Goal: Check status: Check status

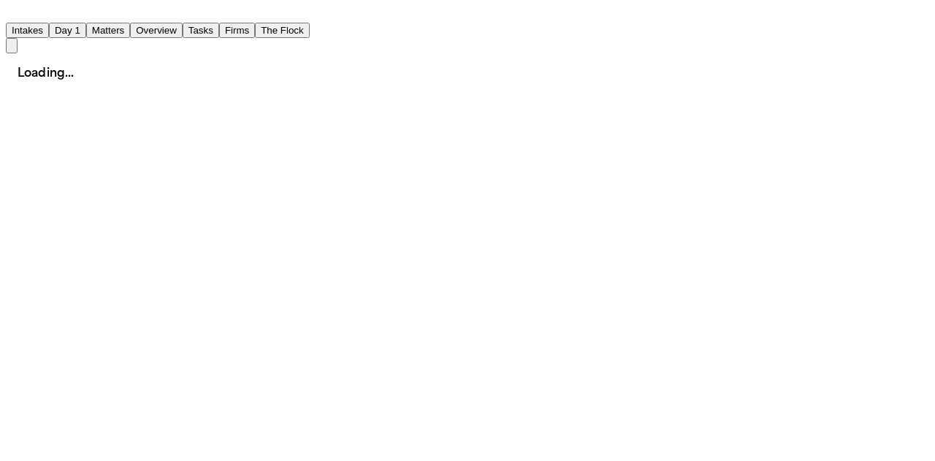
click at [49, 23] on button "Intakes" at bounding box center [27, 30] width 43 height 15
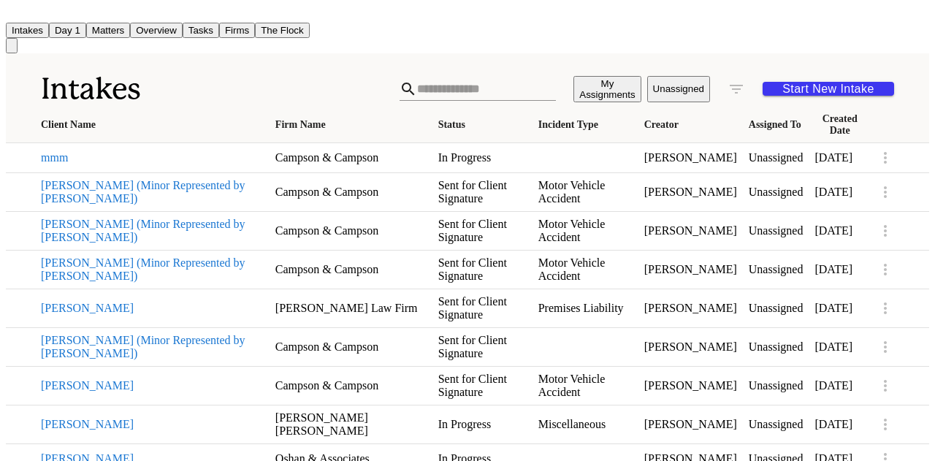
click at [47, 164] on button "mmm" at bounding box center [152, 157] width 223 height 13
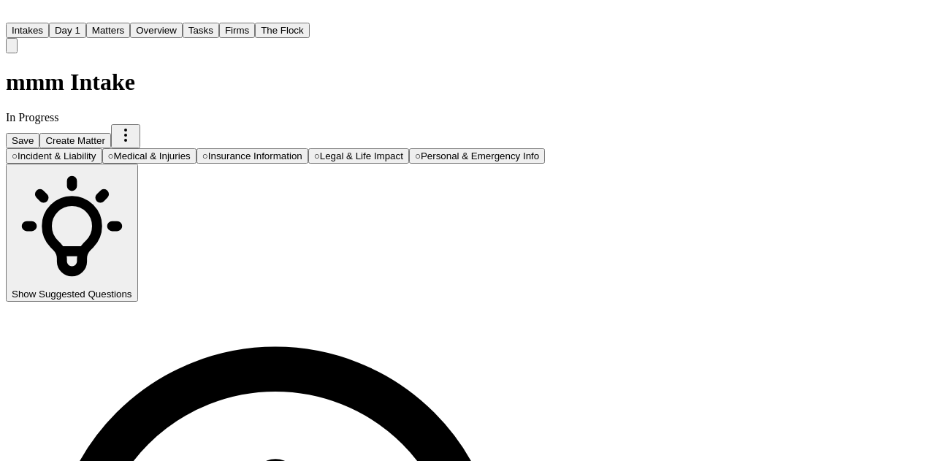
scroll to position [26, 0]
